Goal: Task Accomplishment & Management: Use online tool/utility

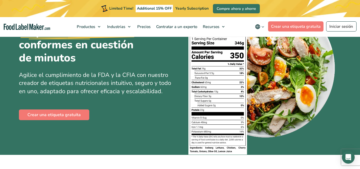
scroll to position [57, 0]
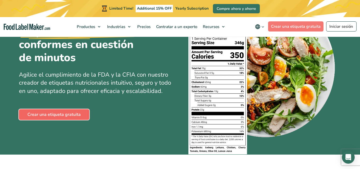
click at [83, 116] on link "Crear una etiqueta gratuita" at bounding box center [54, 114] width 70 height 11
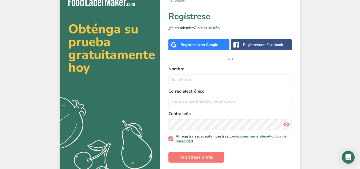
scroll to position [8, 0]
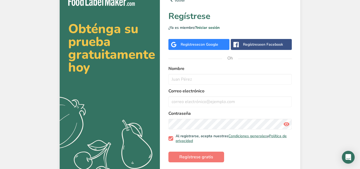
click at [210, 49] on div "Regístrese con Google" at bounding box center [198, 44] width 61 height 11
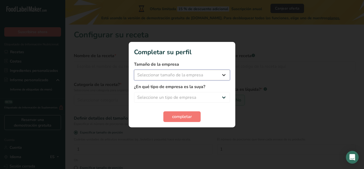
click at [221, 71] on select "Seleccionar tamaño de la empresa Menos de 10 empleados De 10 a 50 empleados De …" at bounding box center [182, 75] width 96 height 11
select select "1"
click at [134, 70] on select "Seleccionar tamaño de la empresa Menos de 10 empleados De 10 a 50 empleados De …" at bounding box center [182, 75] width 96 height 11
click at [182, 96] on select "Seleccione un tipo de empresa Fabricante de alimentos envasados Restaurante y c…" at bounding box center [182, 97] width 96 height 11
select select "8"
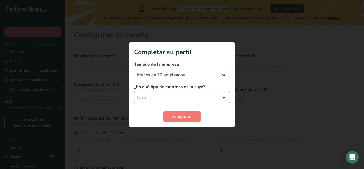
click at [134, 92] on select "Seleccione un tipo de empresa Fabricante de alimentos envasados Restaurante y c…" at bounding box center [182, 97] width 96 height 11
click at [181, 118] on font "completar" at bounding box center [182, 116] width 20 height 6
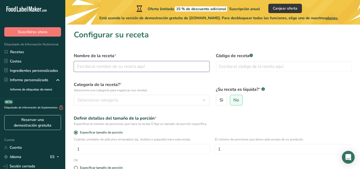
click at [147, 69] on input "text" at bounding box center [142, 66] width 136 height 11
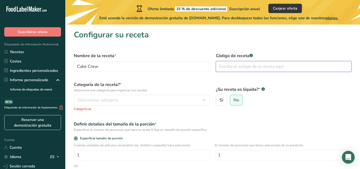
click at [222, 68] on input "text" at bounding box center [284, 66] width 136 height 11
click at [164, 68] on input "Cake Crew" at bounding box center [142, 66] width 136 height 11
type input "C"
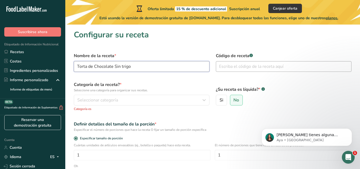
type input "Torta de Chocolate Sin trigo"
click at [229, 64] on input "text" at bounding box center [284, 66] width 136 height 11
type input "0001"
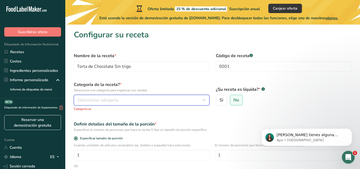
click at [139, 104] on button "Seleccionar categoría" at bounding box center [142, 100] width 136 height 11
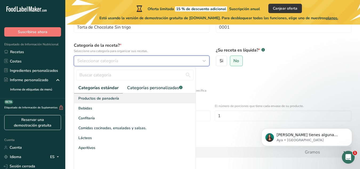
scroll to position [40, 0]
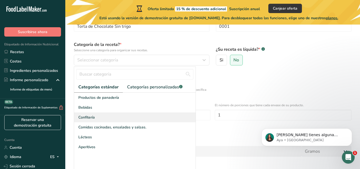
click at [102, 121] on div "Confitería" at bounding box center [134, 117] width 121 height 10
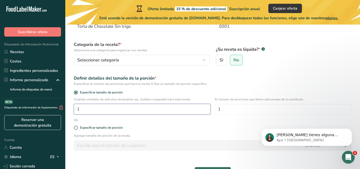
click at [115, 113] on input "1" at bounding box center [142, 109] width 137 height 11
type input "1"
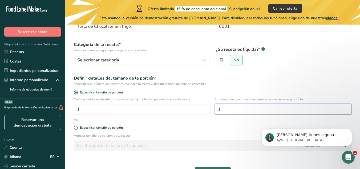
click at [230, 110] on input "1" at bounding box center [283, 109] width 137 height 11
type input "12"
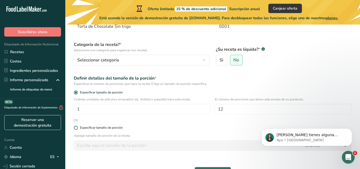
click at [89, 129] on font "Especificar tamaño de porción" at bounding box center [101, 127] width 43 height 4
click at [77, 129] on input "Especificar tamaño de porción" at bounding box center [75, 127] width 3 height 3
radio input "true"
radio input "false"
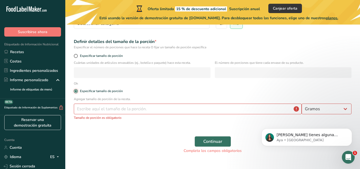
scroll to position [78, 0]
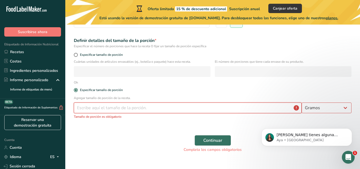
click at [214, 109] on input "number" at bounding box center [188, 107] width 228 height 11
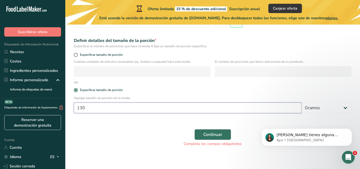
type input "130"
click at [196, 133] on button "Continuar" at bounding box center [212, 134] width 36 height 11
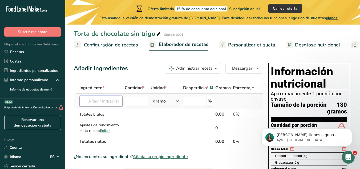
click at [106, 104] on input "text" at bounding box center [100, 101] width 43 height 11
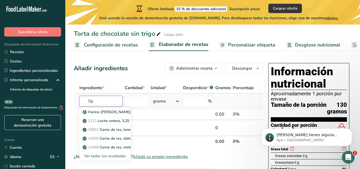
type input "S"
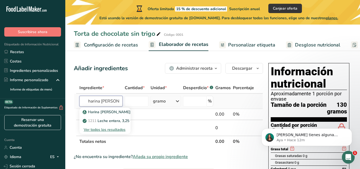
type input "harina de avena"
click at [114, 130] on font "Ver todos los resultados" at bounding box center [105, 129] width 42 height 5
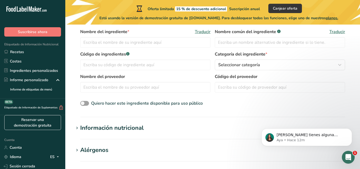
scroll to position [119, 0]
click at [114, 130] on font "Información nutricional" at bounding box center [111, 127] width 63 height 8
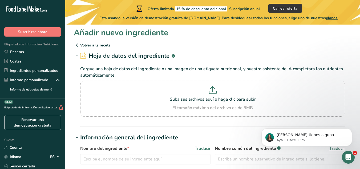
scroll to position [0, 0]
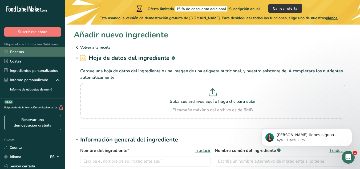
click at [20, 55] on font "Recetas" at bounding box center [17, 52] width 14 height 6
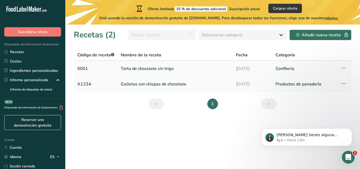
click at [148, 68] on font "Torta de chocolate sin trigo" at bounding box center [147, 69] width 53 height 6
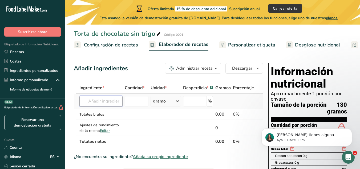
click at [107, 101] on input "text" at bounding box center [100, 101] width 43 height 11
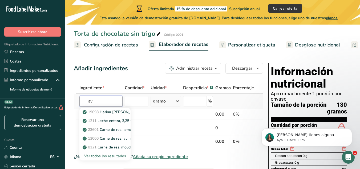
type input "a"
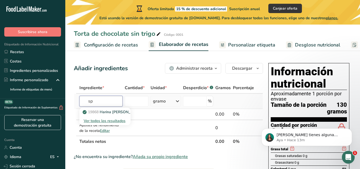
type input "s"
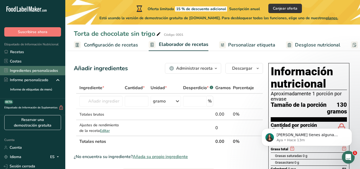
click at [30, 69] on font "Ingredientes personalizados" at bounding box center [34, 70] width 48 height 5
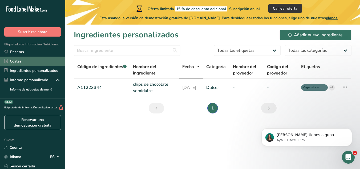
click at [22, 62] on link "Costas" at bounding box center [32, 60] width 65 height 9
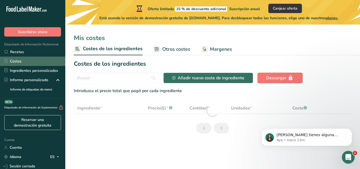
select select "1"
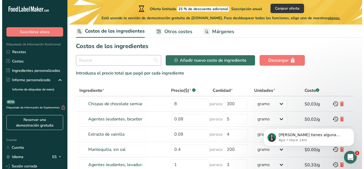
scroll to position [17, 0]
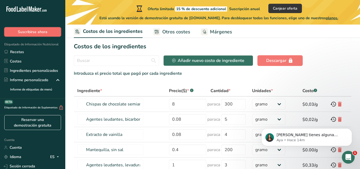
click at [38, 33] on font "Suscribirse ahora" at bounding box center [33, 31] width 30 height 5
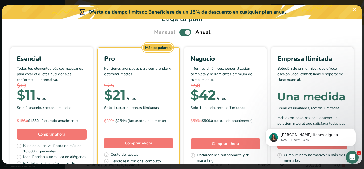
scroll to position [15, 0]
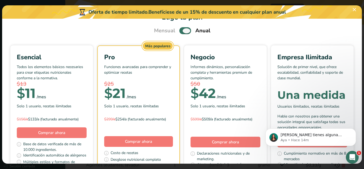
click at [180, 30] on span "Elige tu plan de precios modal" at bounding box center [185, 30] width 12 height 7
click at [180, 30] on input "Elige tu plan de precios modal" at bounding box center [180, 30] width 3 height 3
checkbox input "false"
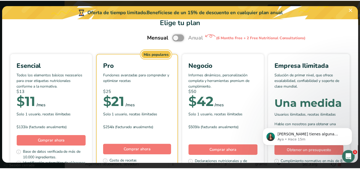
scroll to position [10, 0]
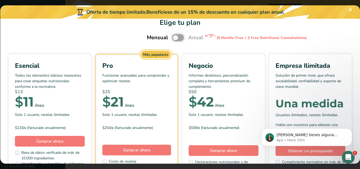
scroll to position [74, 0]
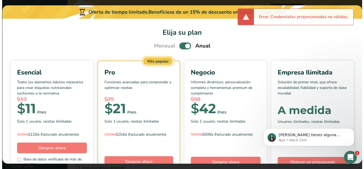
scroll to position [74, 0]
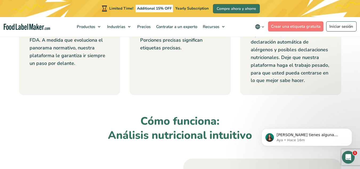
scroll to position [297, 0]
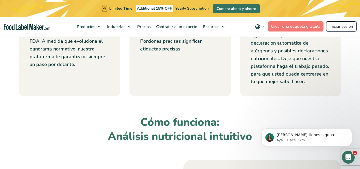
click at [336, 22] on link "Iniciar sesión" at bounding box center [341, 26] width 30 height 10
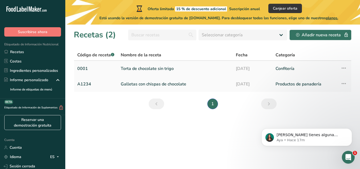
click at [150, 70] on font "Torta de chocolate sin trigo" at bounding box center [147, 69] width 53 height 6
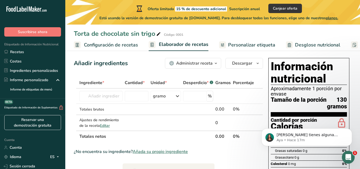
scroll to position [5, 0]
click at [181, 61] on font "Administrar receta" at bounding box center [194, 63] width 36 height 6
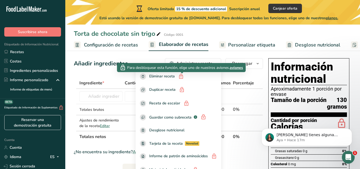
click at [183, 74] on div at bounding box center [182, 73] width 3 height 3
